Goal: Check status

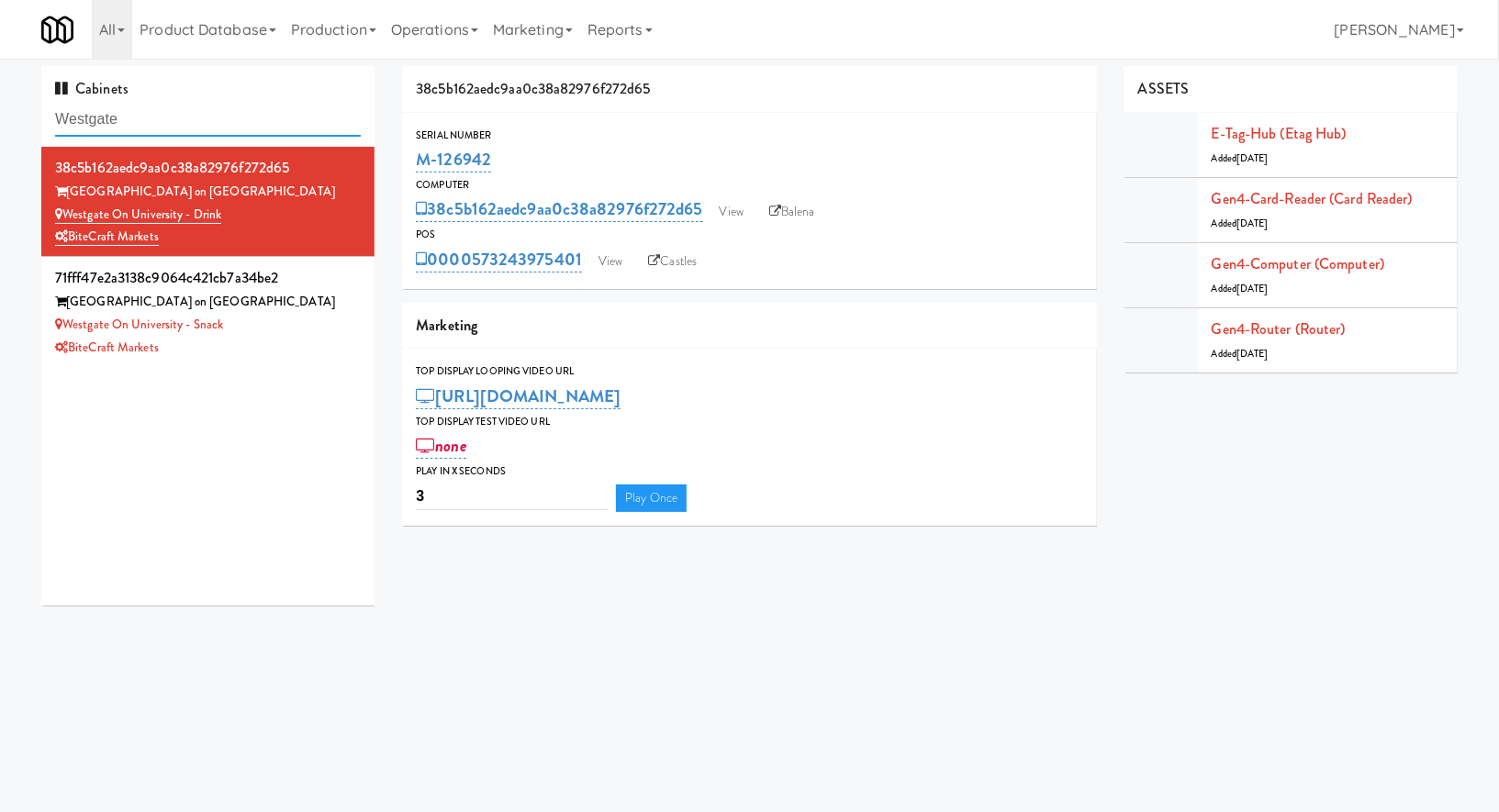
click at [200, 122] on input "Westgate" at bounding box center [207, 119] width 306 height 34
type input "lorton"
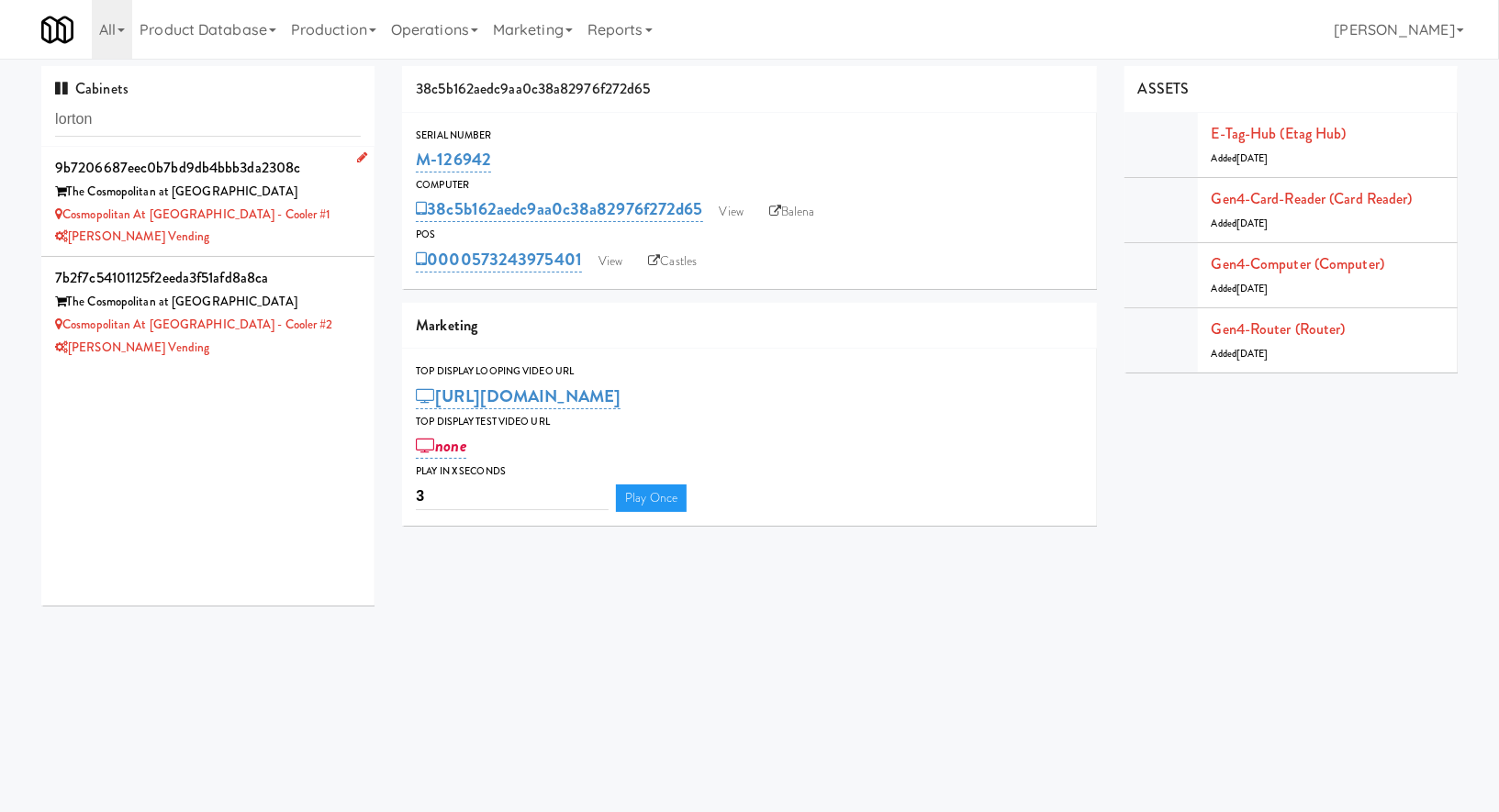
click at [313, 236] on div "[PERSON_NAME] Vending" at bounding box center [207, 237] width 306 height 23
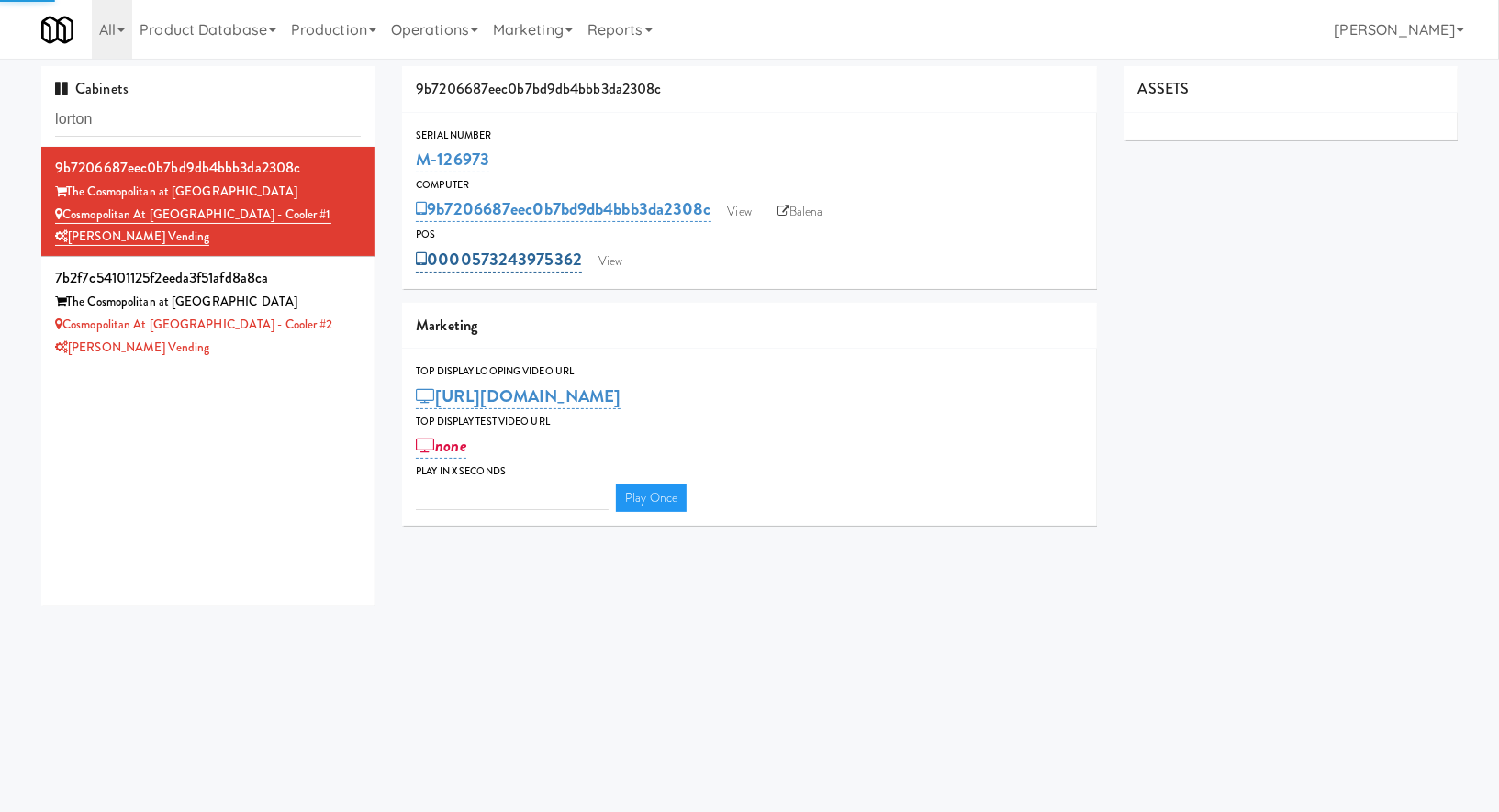
type input "3"
click at [606, 261] on link "View" at bounding box center [610, 262] width 43 height 28
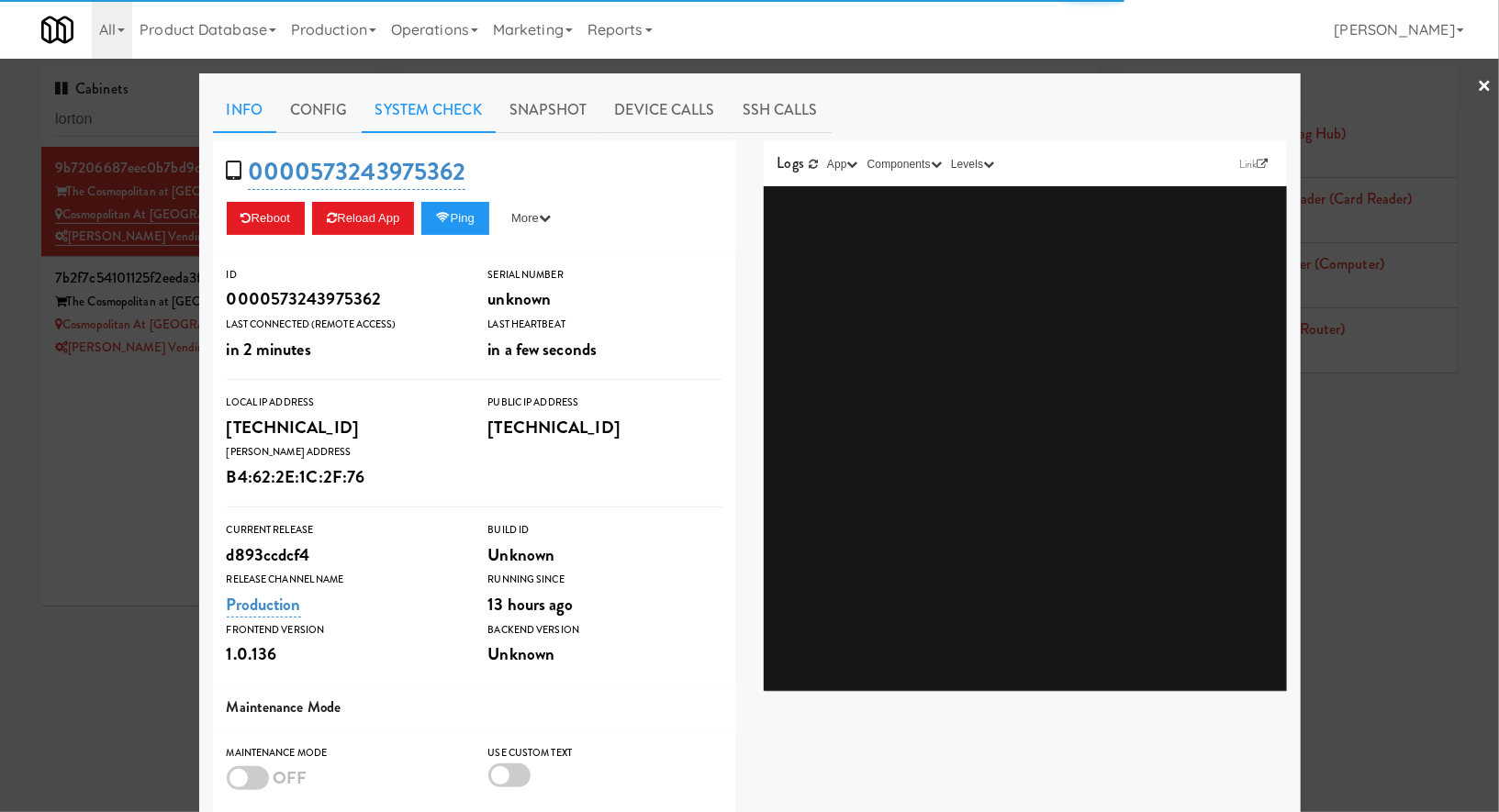
click at [442, 109] on link "System Check" at bounding box center [429, 110] width 134 height 46
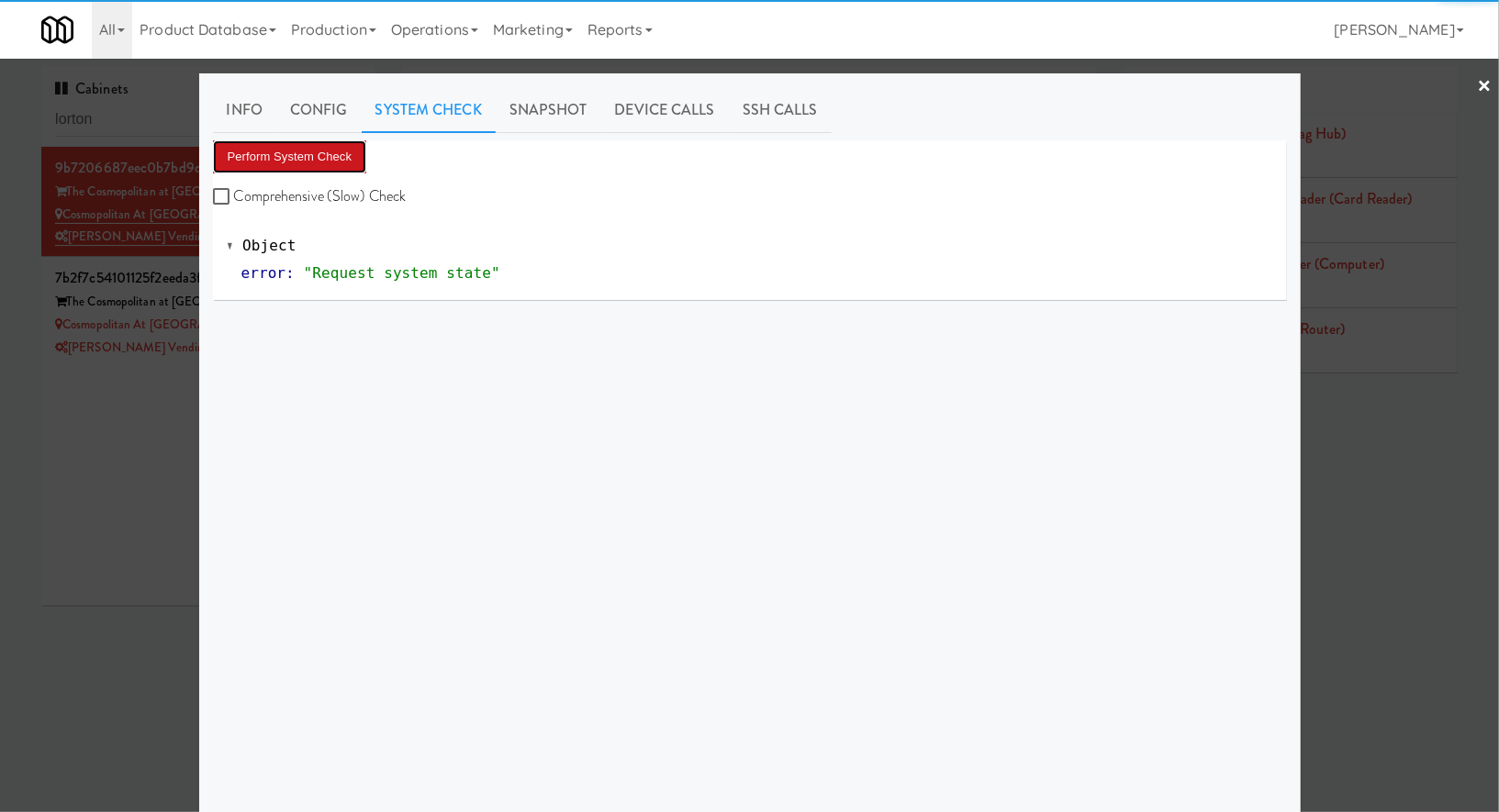
click at [326, 147] on button "Perform System Check" at bounding box center [290, 157] width 155 height 33
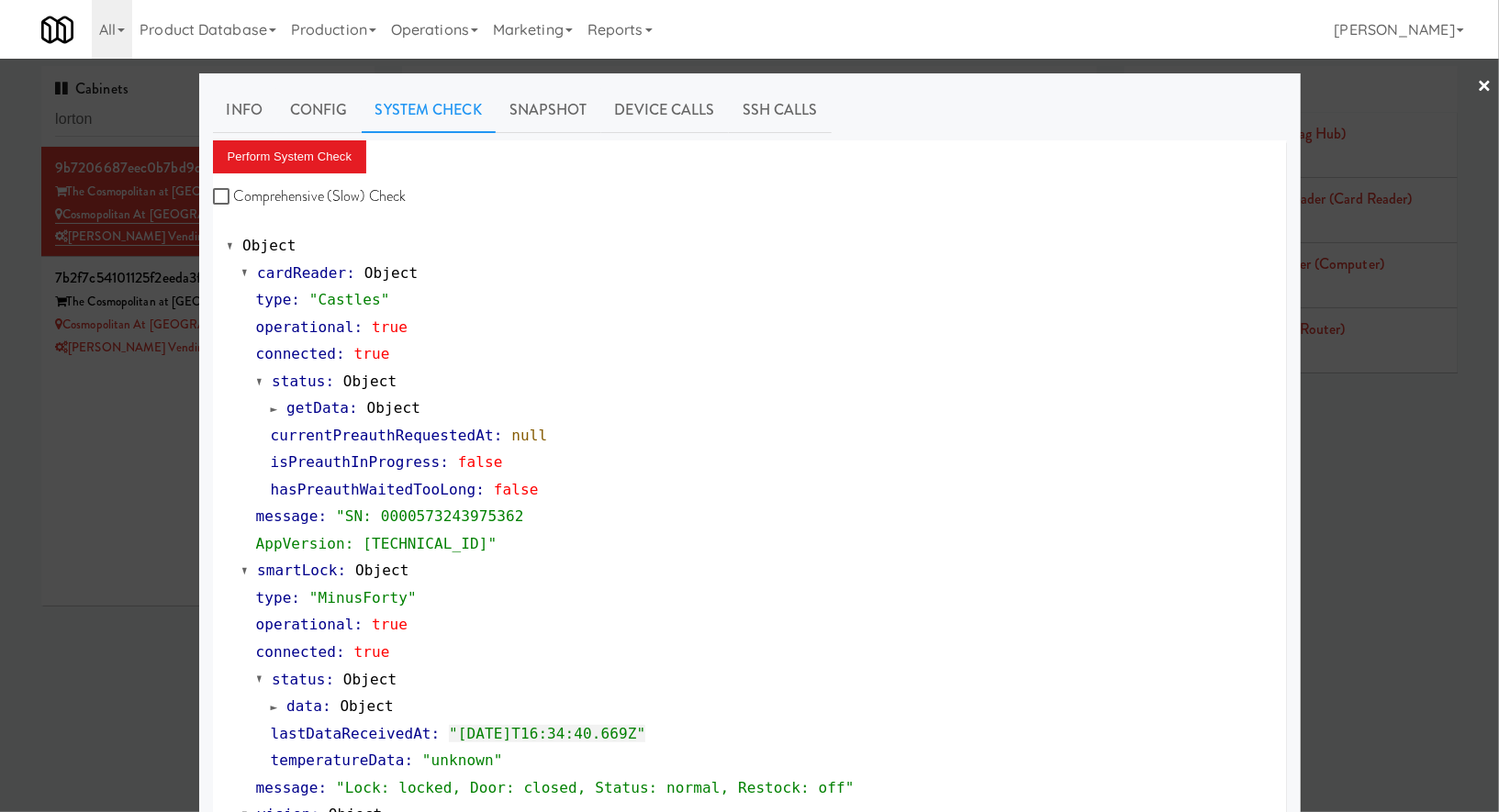
click at [158, 371] on div at bounding box center [749, 406] width 1499 height 812
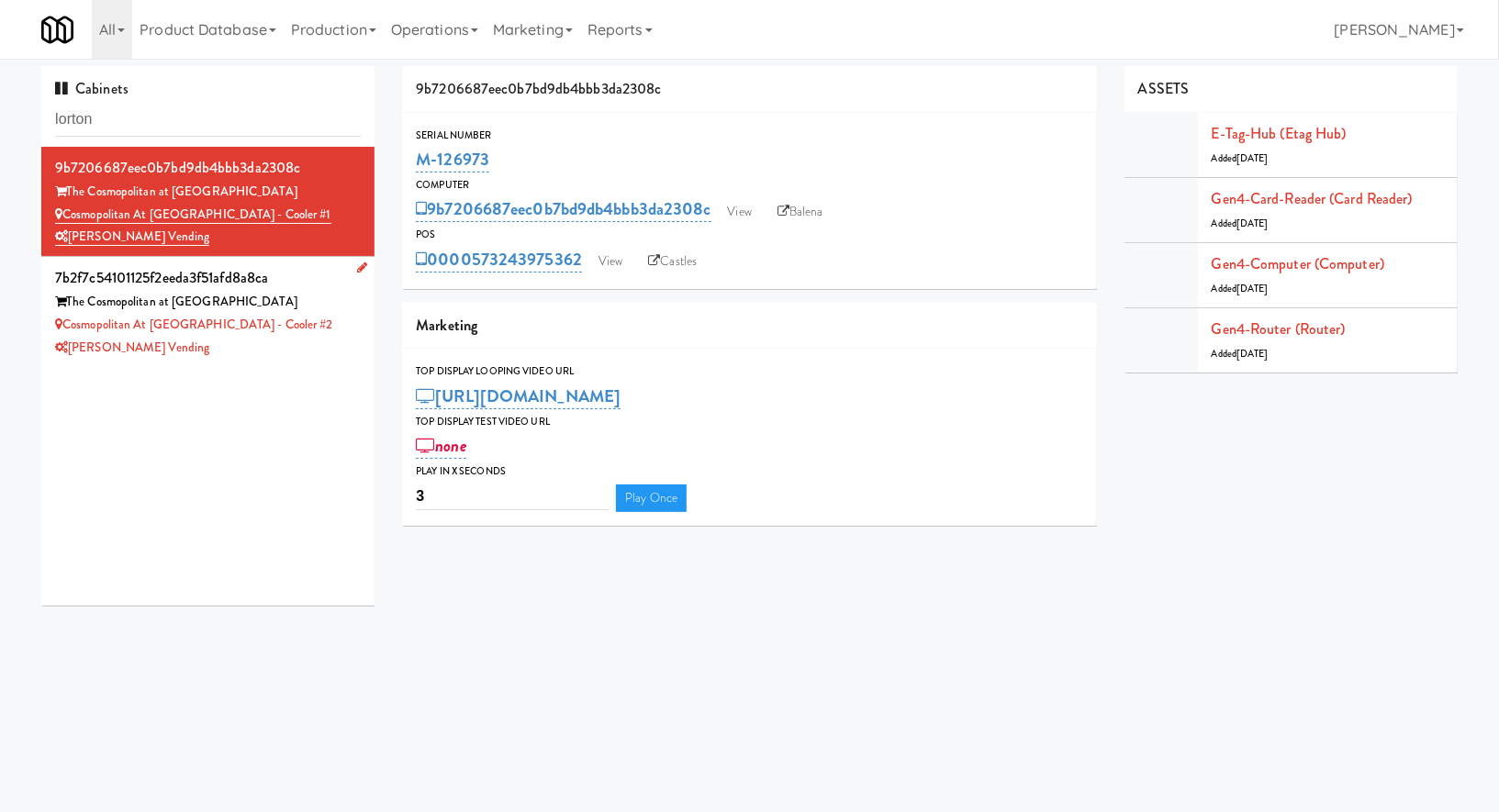
click at [311, 345] on div "[PERSON_NAME] Vending" at bounding box center [207, 348] width 306 height 23
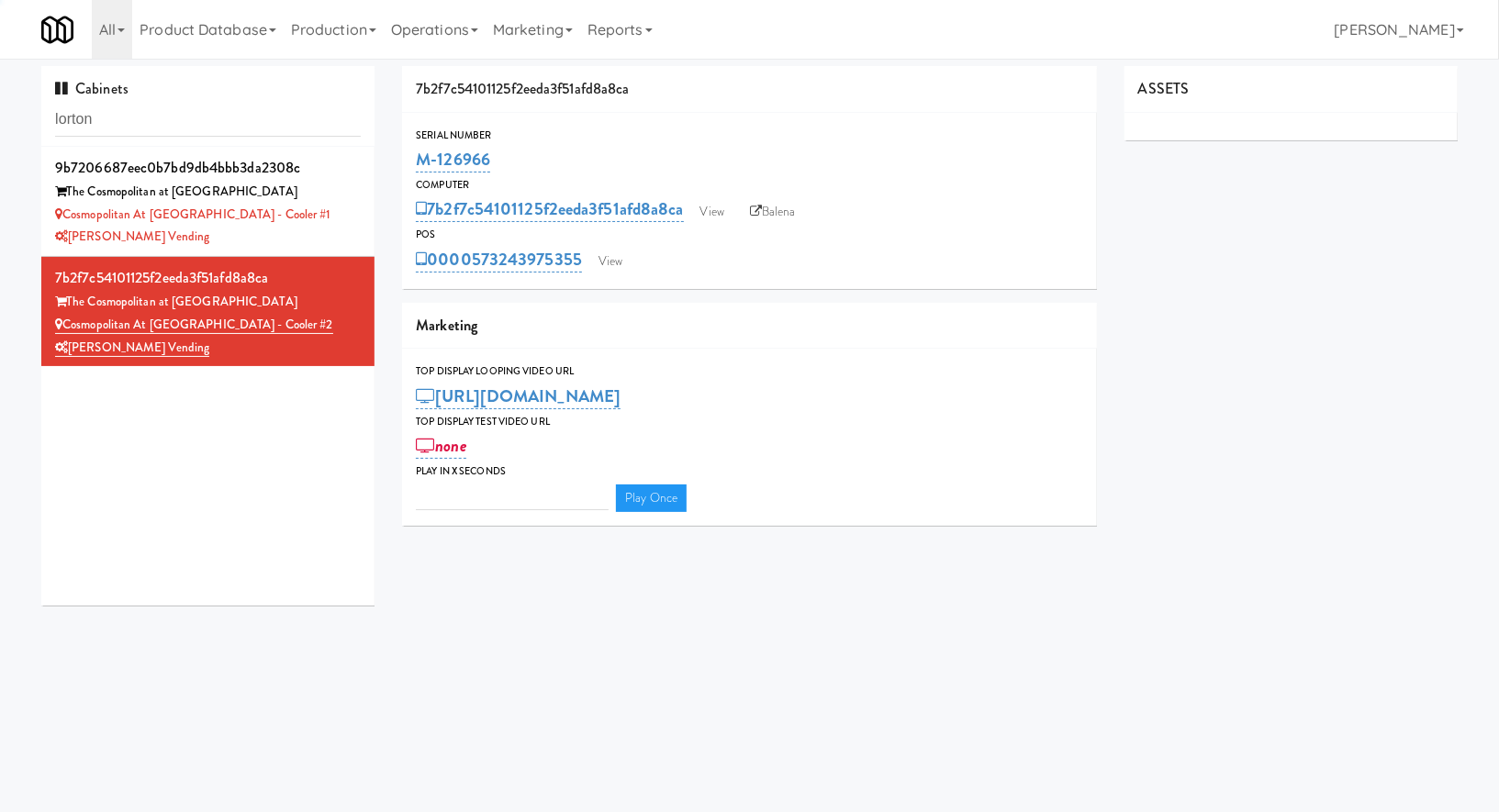
type input "3"
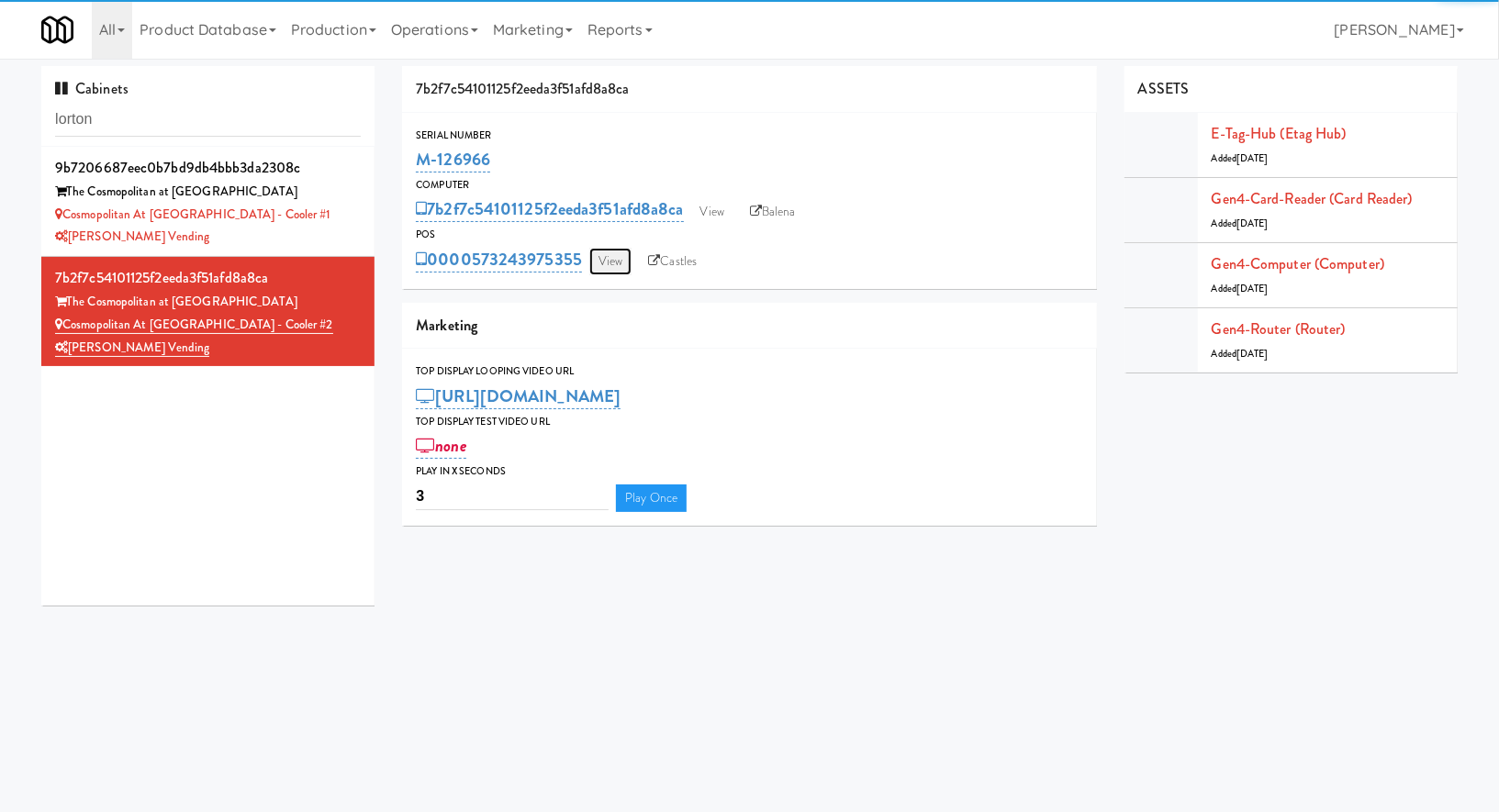
click at [622, 268] on link "View" at bounding box center [610, 262] width 43 height 28
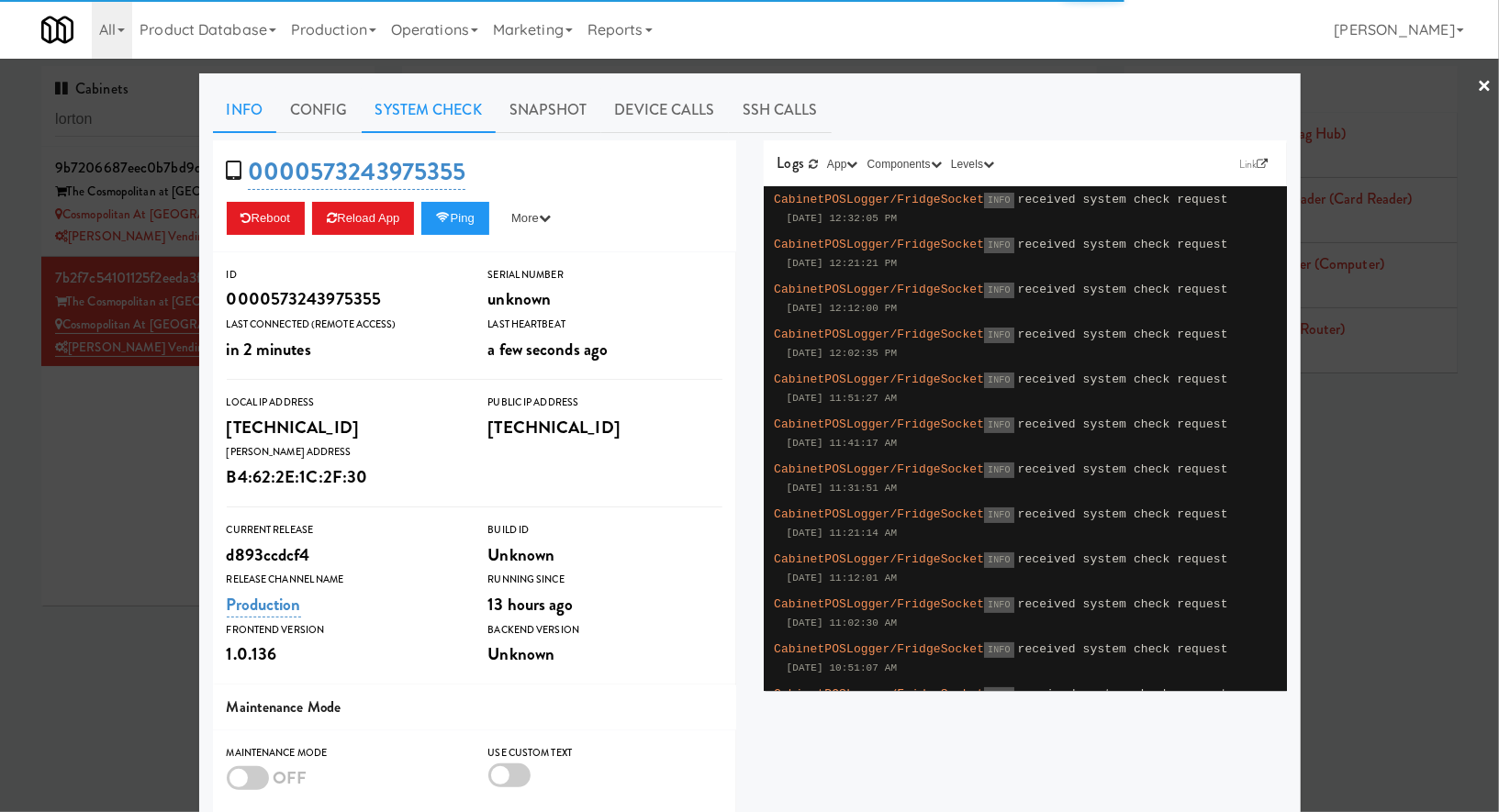
click at [466, 102] on link "System Check" at bounding box center [429, 110] width 134 height 46
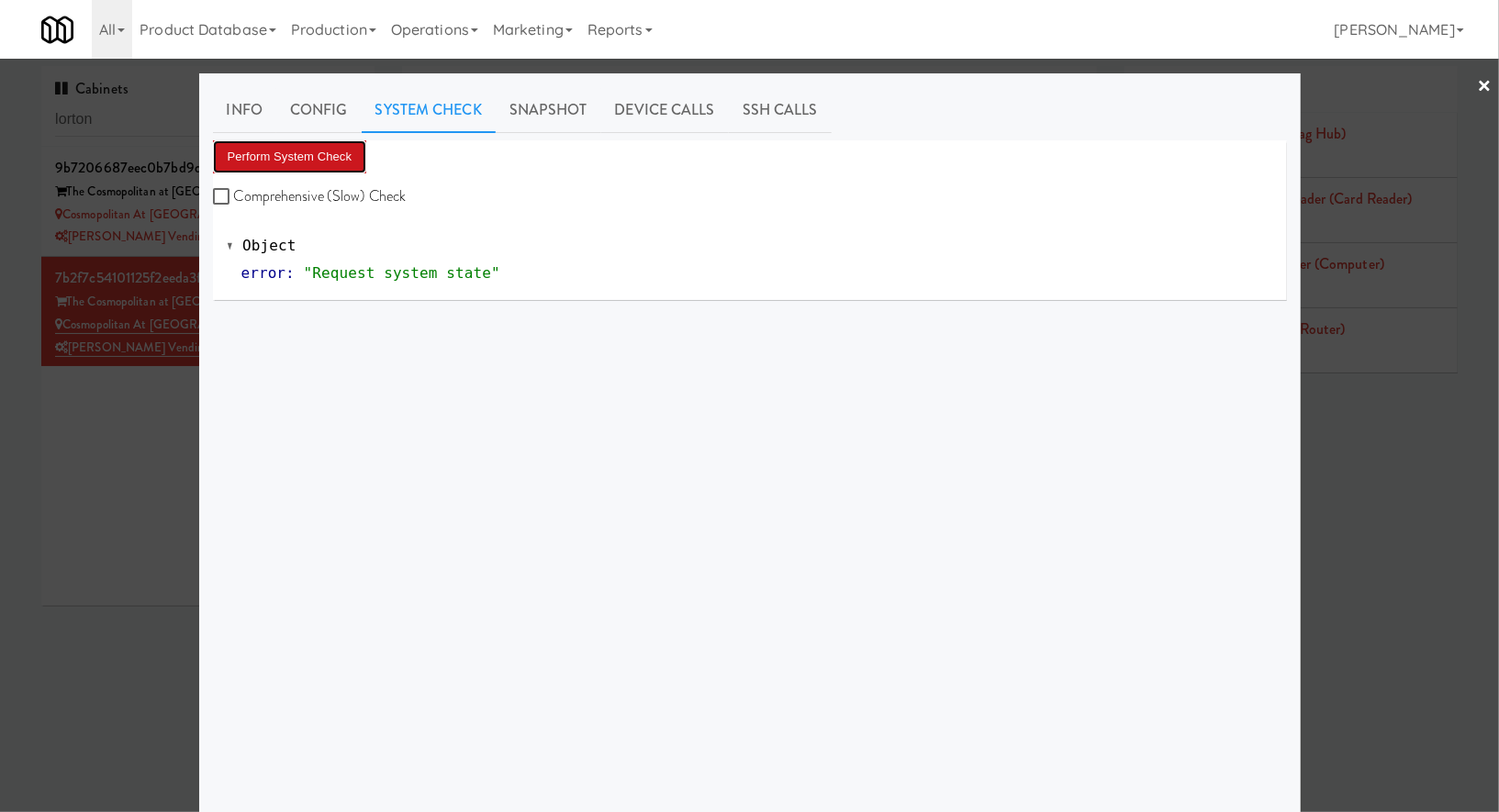
click at [361, 159] on button "Perform System Check" at bounding box center [290, 157] width 155 height 33
